Goal: Check status: Check status

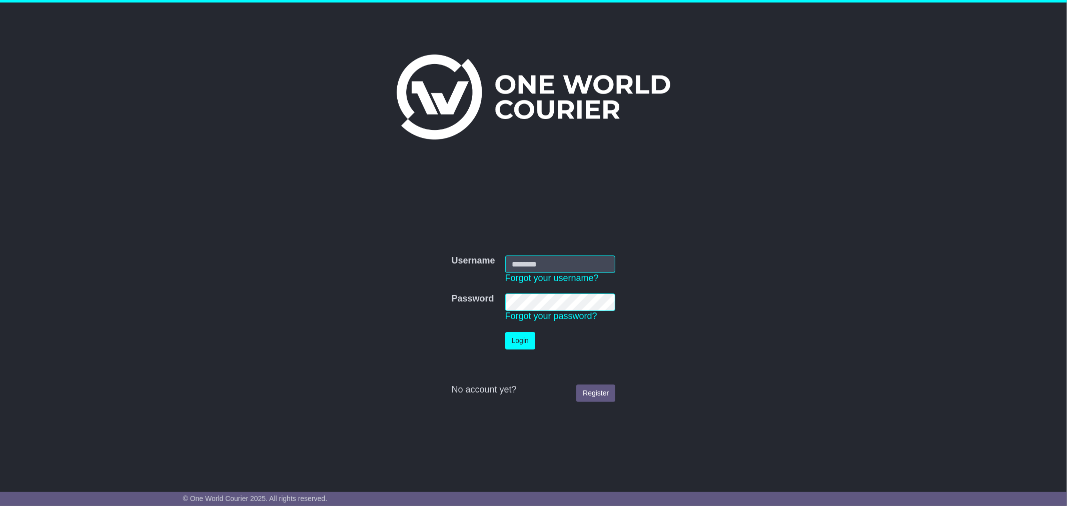
type input "*********"
drag, startPoint x: 0, startPoint y: 0, endPoint x: 524, endPoint y: 342, distance: 625.9
click at [524, 342] on button "Login" at bounding box center [520, 341] width 30 height 18
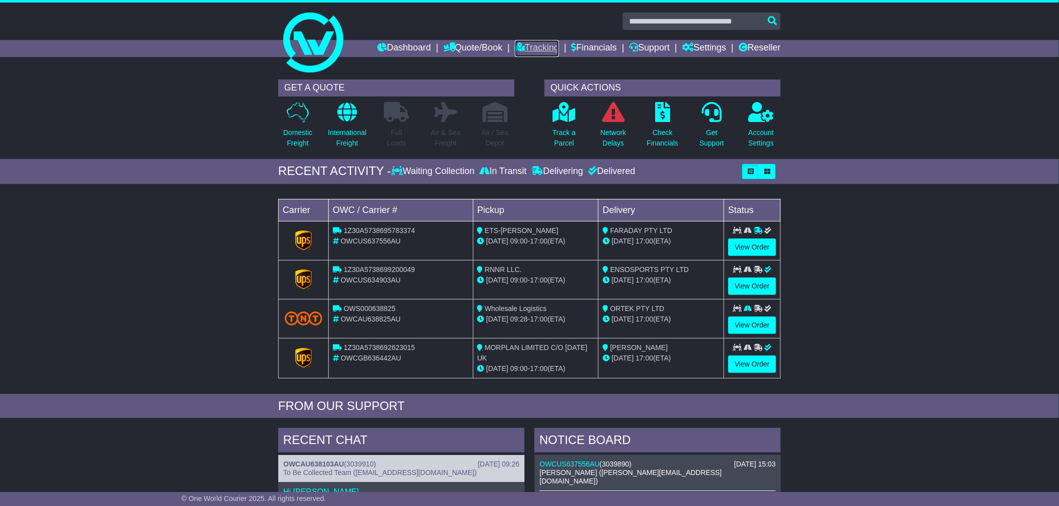
click at [531, 46] on link "Tracking" at bounding box center [537, 48] width 44 height 17
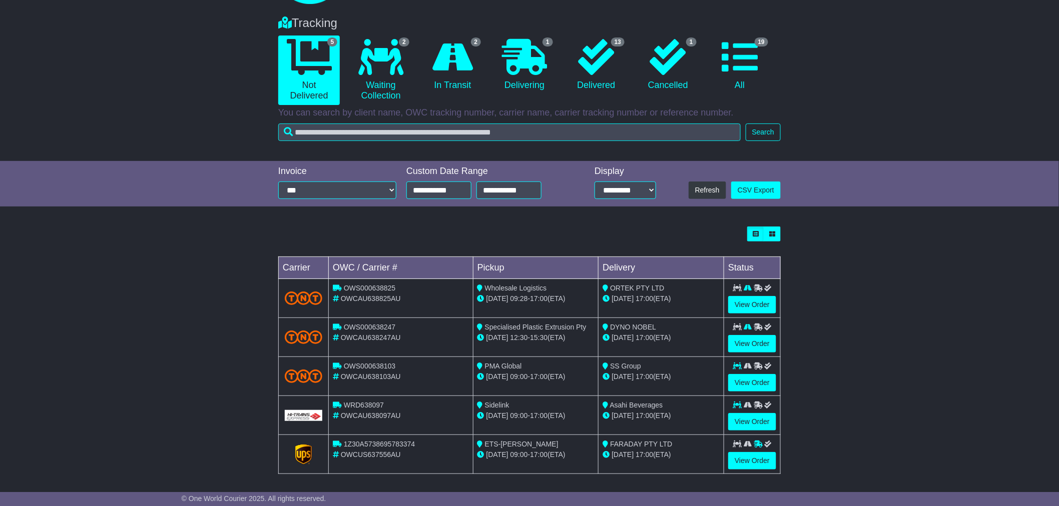
scroll to position [73, 0]
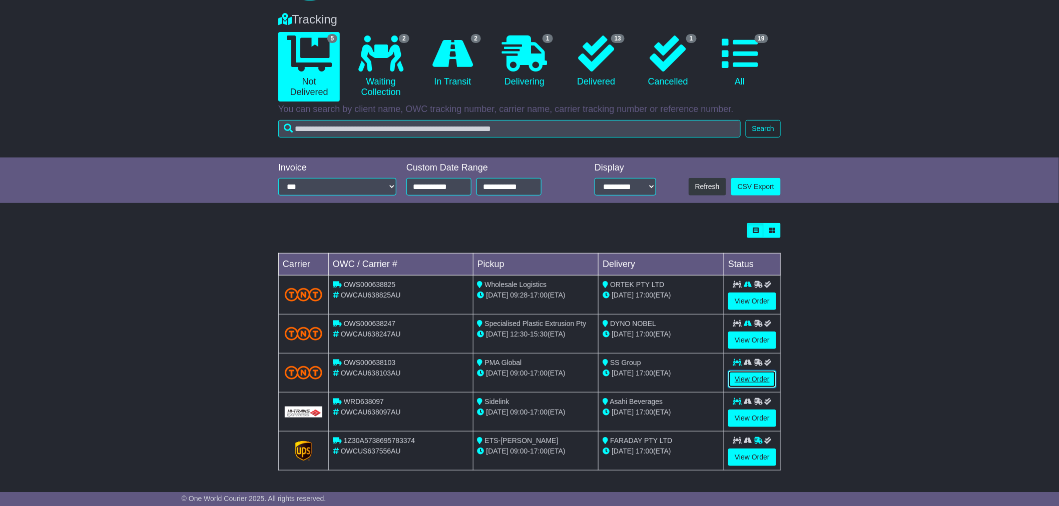
click at [762, 382] on link "View Order" at bounding box center [752, 380] width 48 height 18
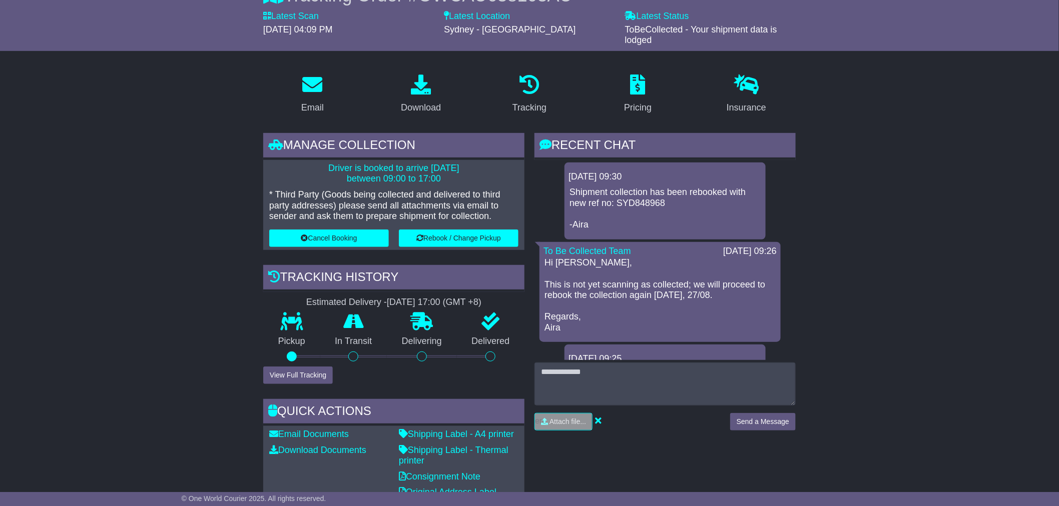
scroll to position [111, 0]
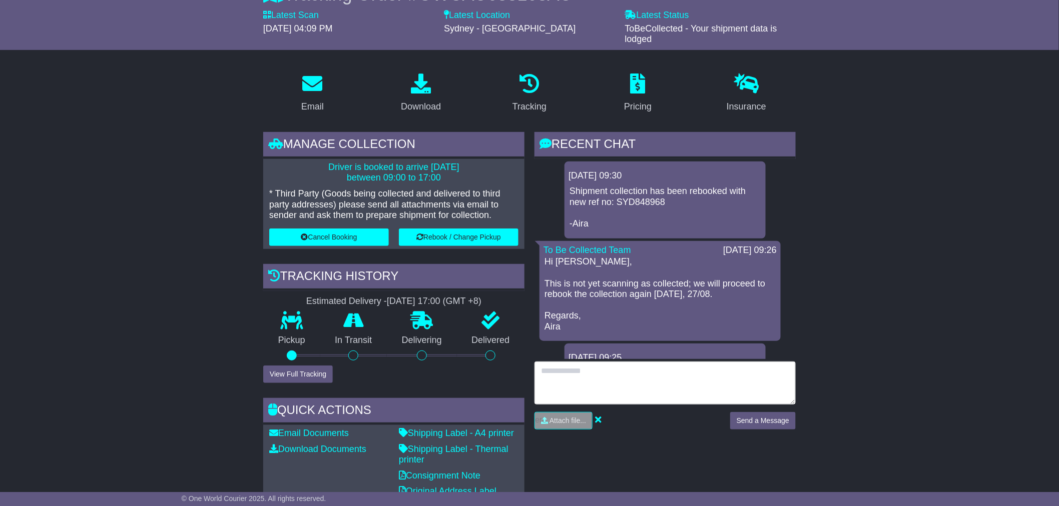
click at [628, 375] on textarea at bounding box center [664, 383] width 261 height 43
type textarea "**********"
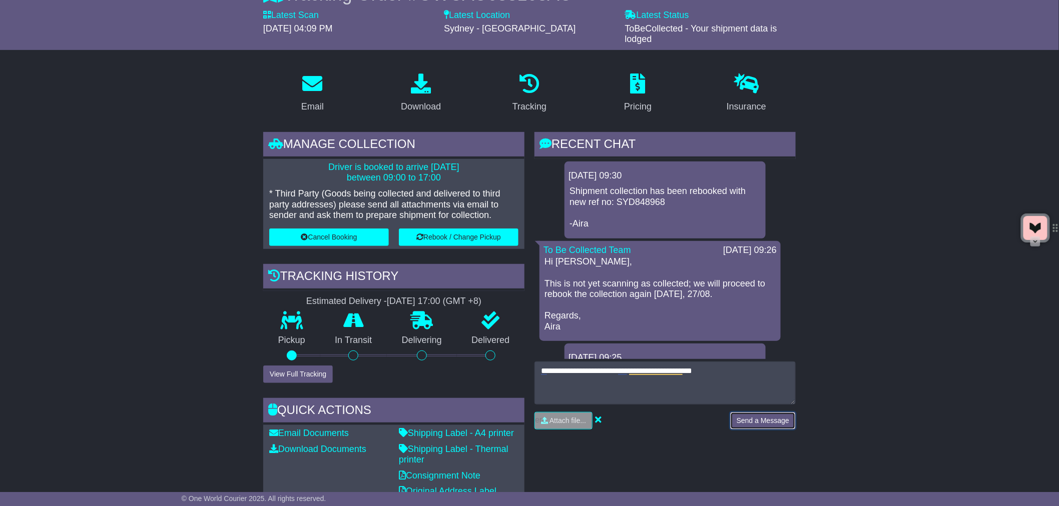
click at [769, 420] on button "Send a Message" at bounding box center [763, 421] width 66 height 18
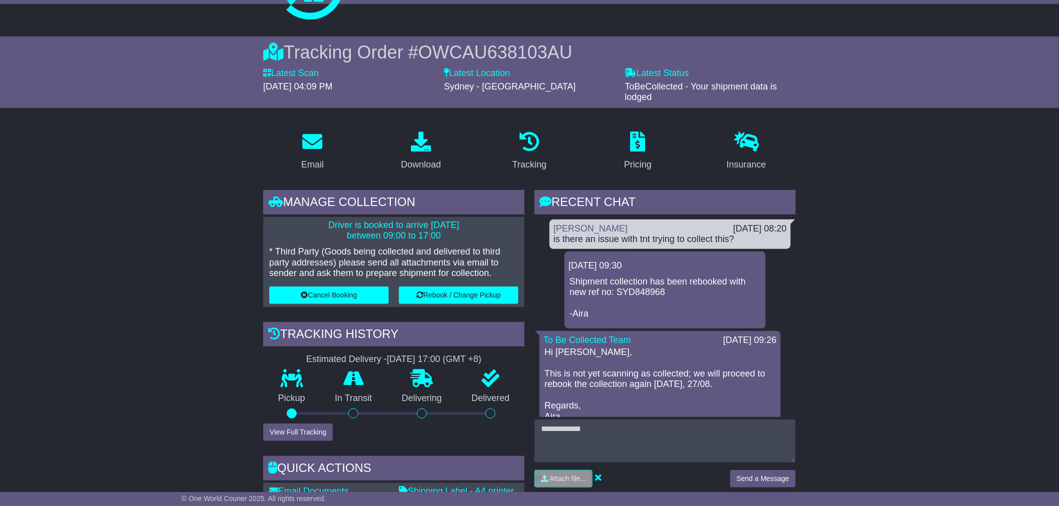
scroll to position [0, 0]
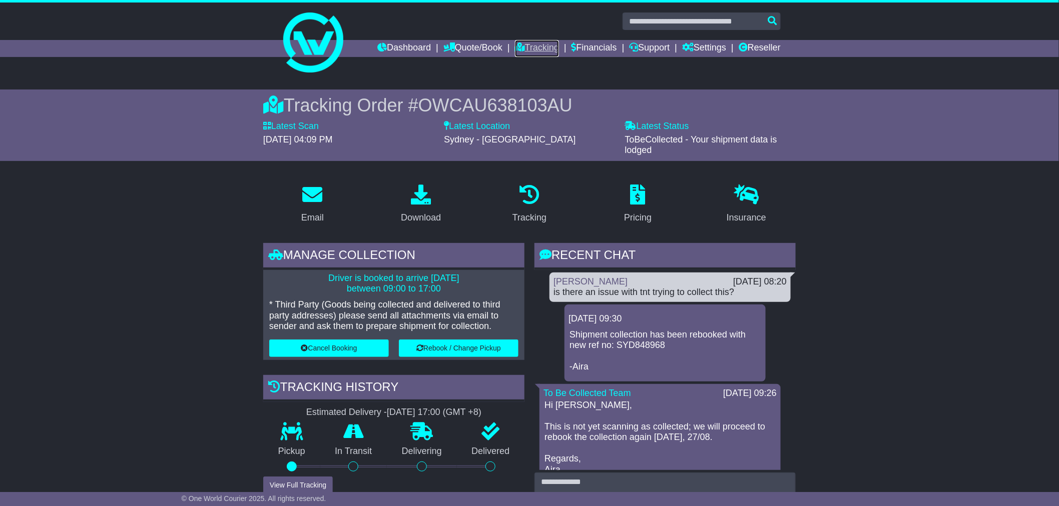
click at [533, 44] on link "Tracking" at bounding box center [537, 48] width 44 height 17
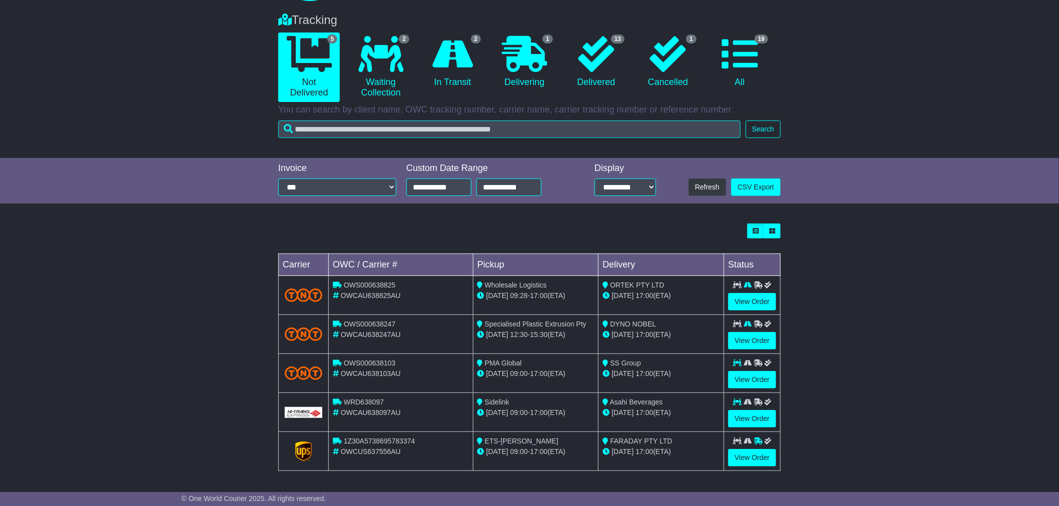
scroll to position [73, 0]
click at [747, 421] on link "View Order" at bounding box center [752, 419] width 48 height 18
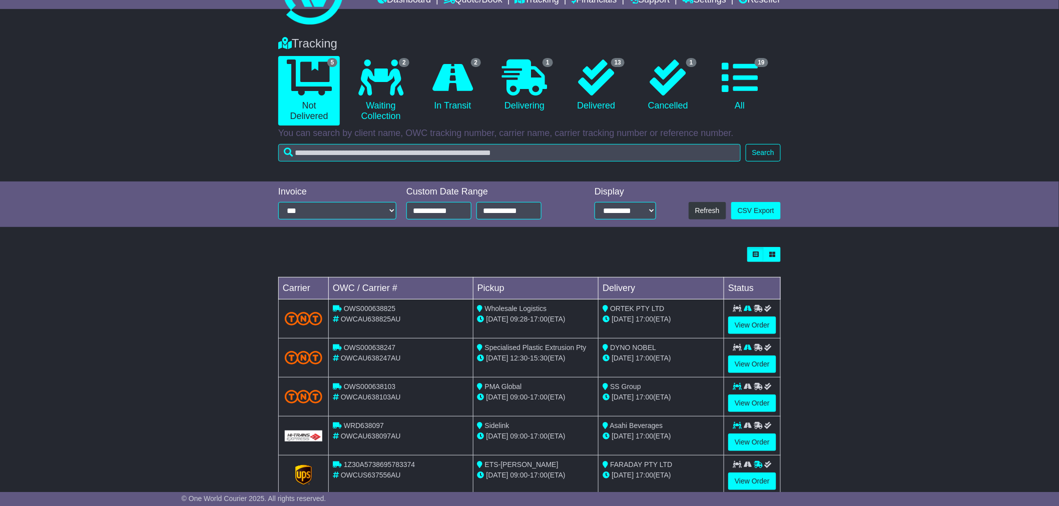
scroll to position [73, 0]
